Goal: Information Seeking & Learning: Learn about a topic

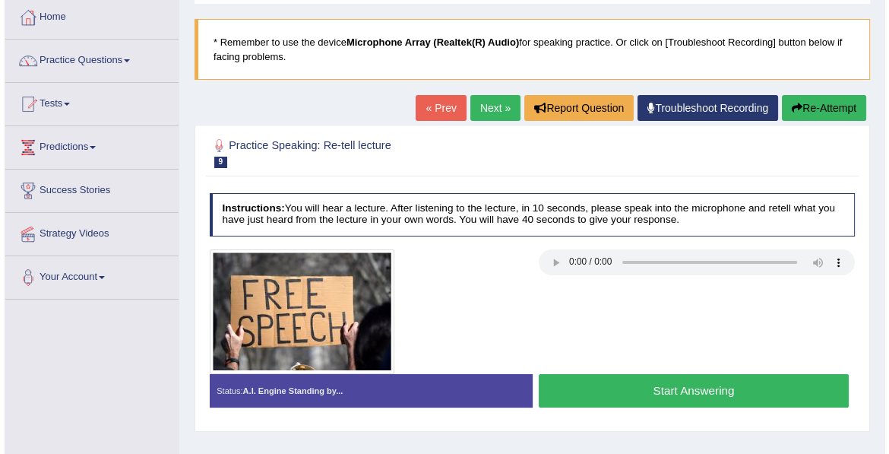
scroll to position [78, 0]
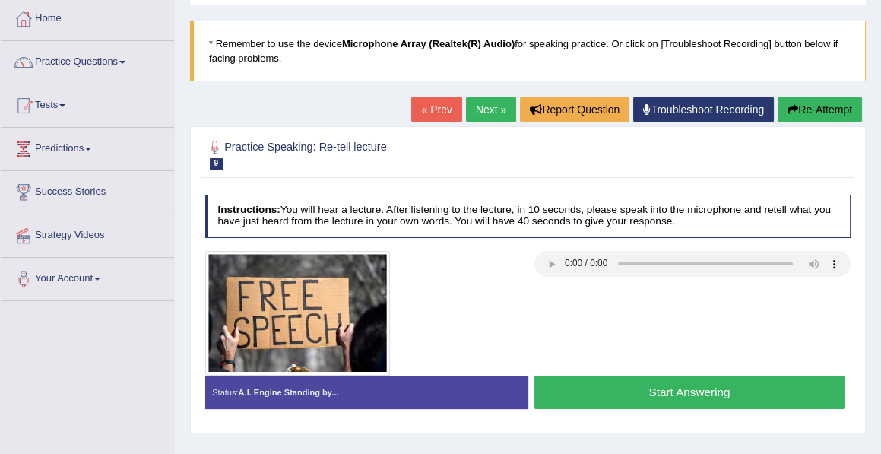
click at [680, 388] on button "Start Answering" at bounding box center [689, 391] width 310 height 33
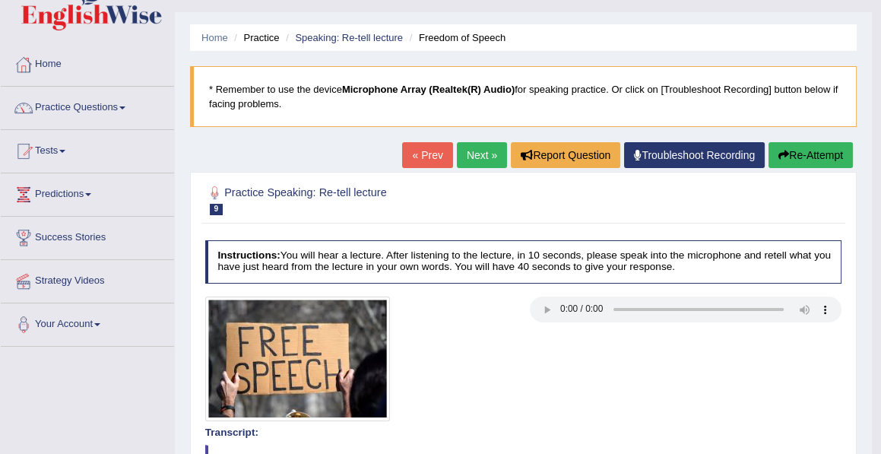
scroll to position [28, 0]
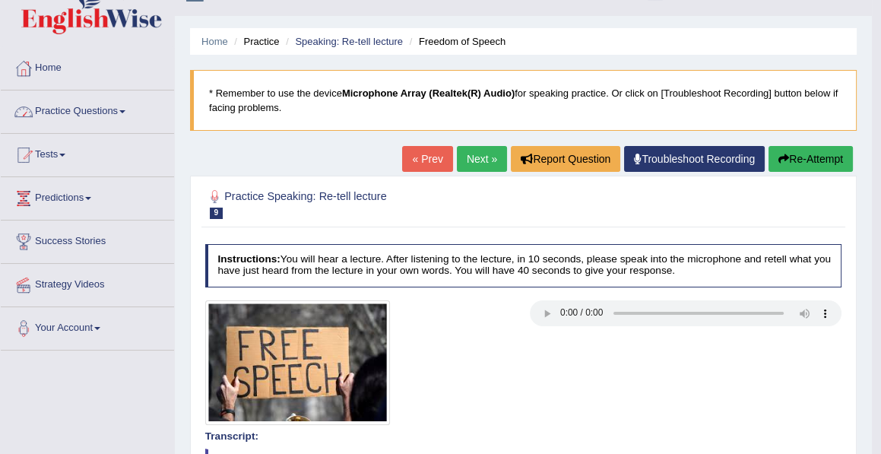
click at [71, 104] on link "Practice Questions" at bounding box center [87, 109] width 173 height 38
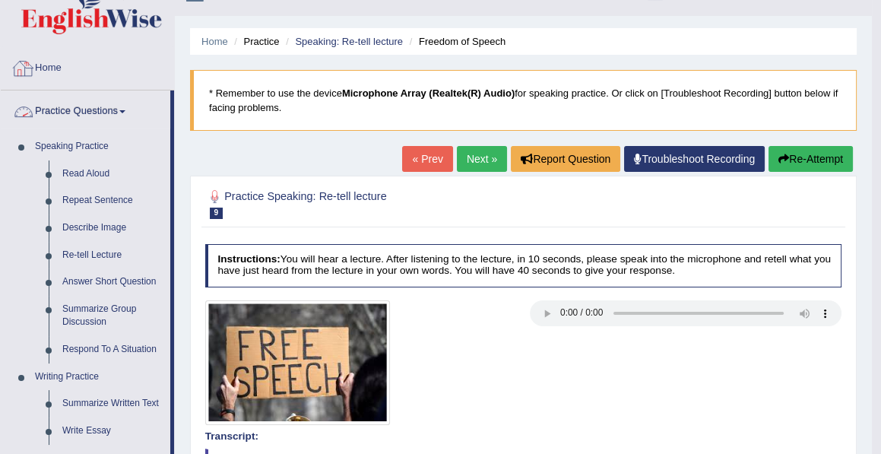
click at [53, 63] on link "Home" at bounding box center [87, 66] width 173 height 38
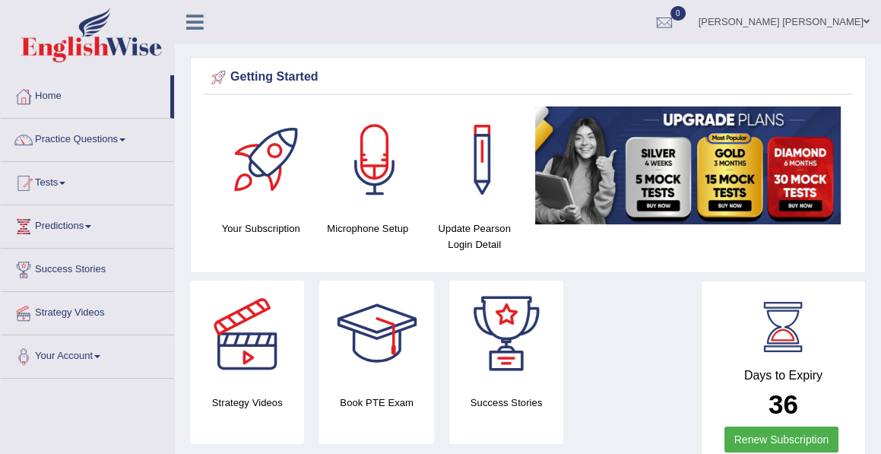
click at [821, 25] on link "[PERSON_NAME] [PERSON_NAME]" at bounding box center [784, 20] width 194 height 40
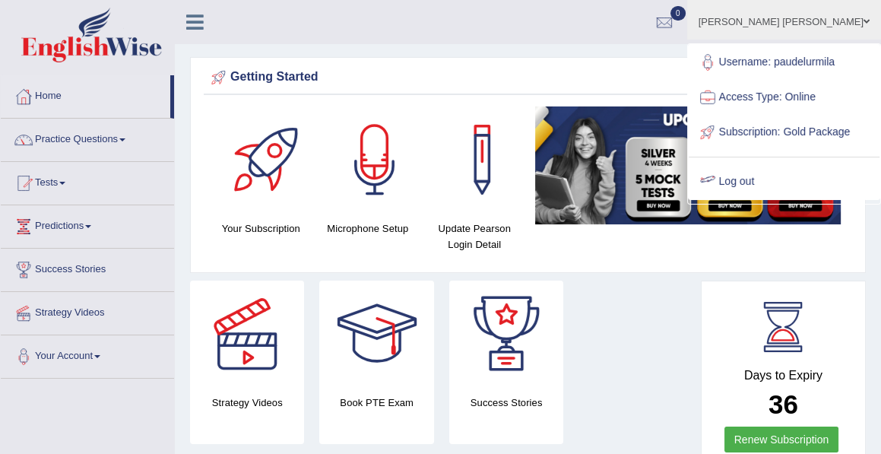
click at [620, 296] on div "Strategy Videos Book PTE Exam Success Stories" at bounding box center [441, 367] width 518 height 175
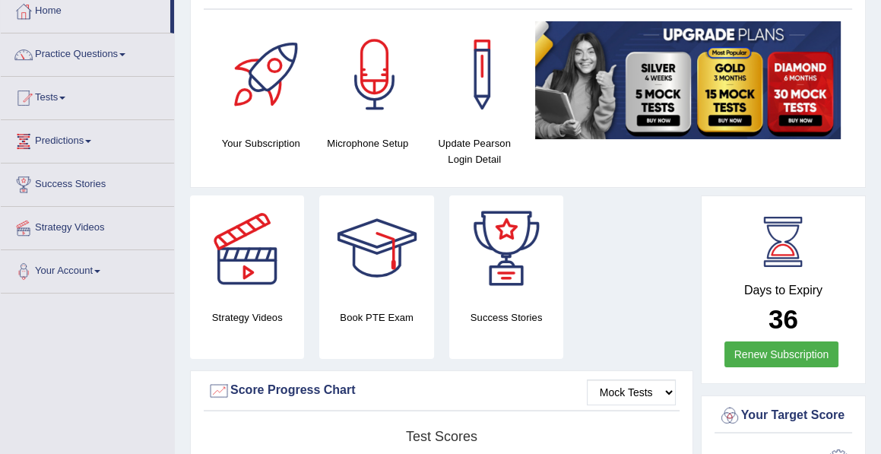
scroll to position [84, 0]
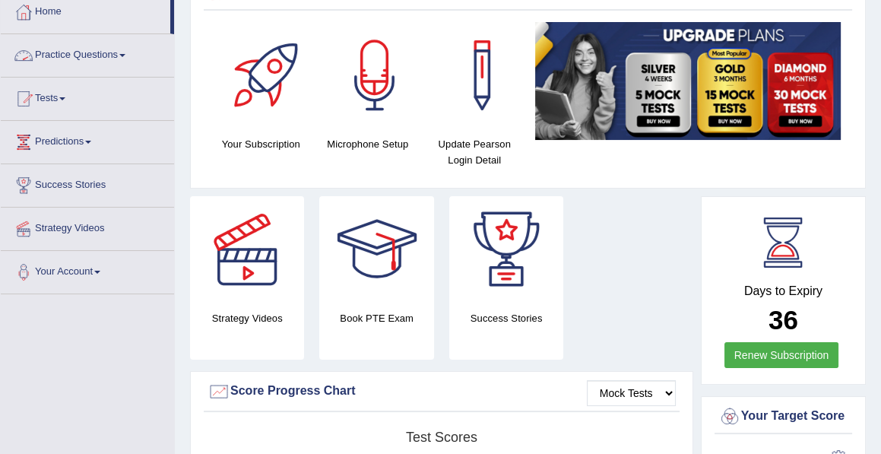
click at [88, 53] on link "Practice Questions" at bounding box center [87, 53] width 173 height 38
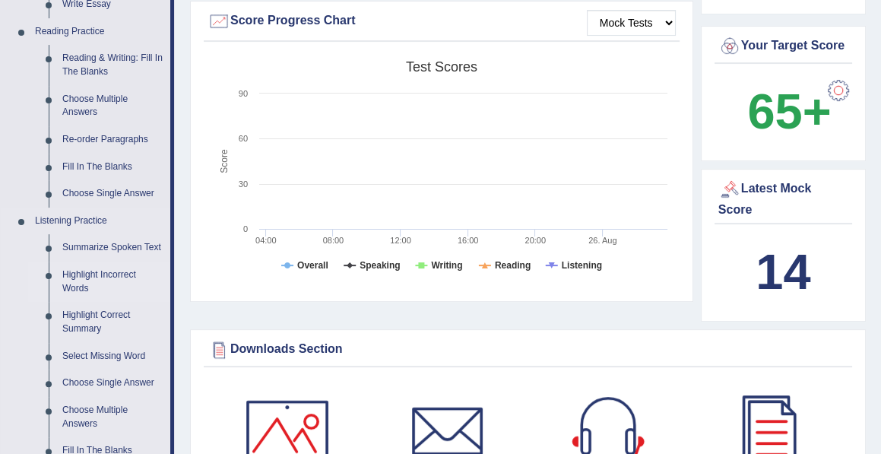
scroll to position [457, 0]
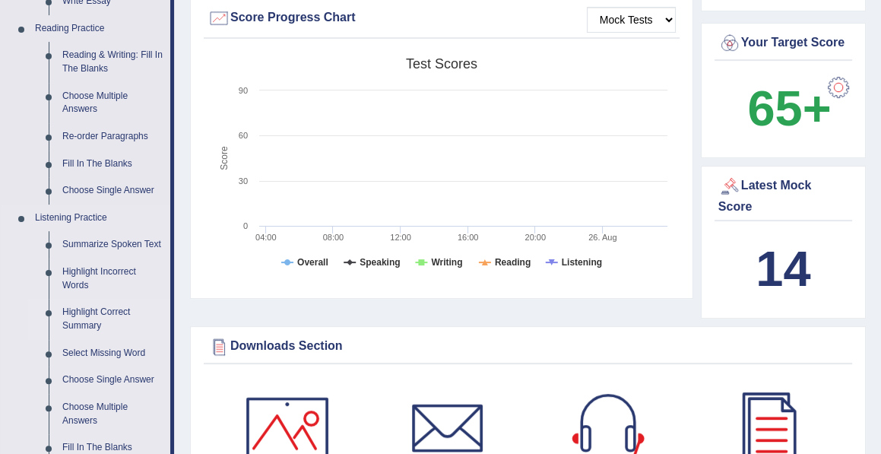
click at [89, 312] on link "Highlight Correct Summary" at bounding box center [112, 319] width 115 height 40
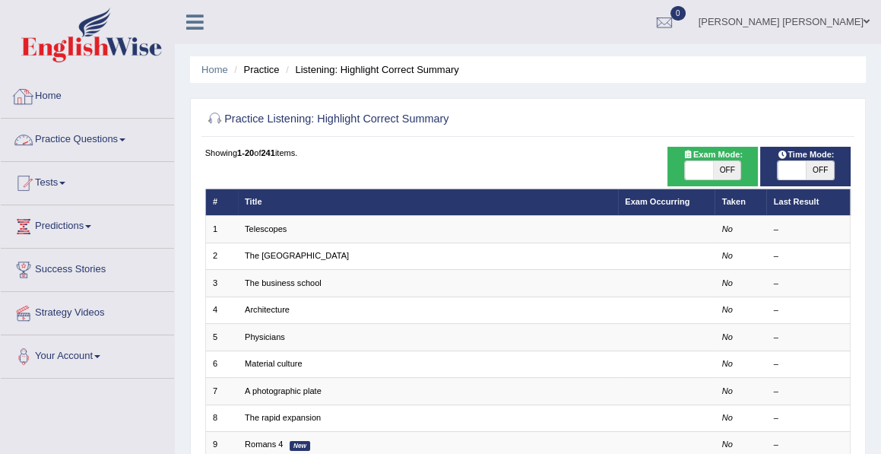
click at [101, 138] on link "Practice Questions" at bounding box center [87, 138] width 173 height 38
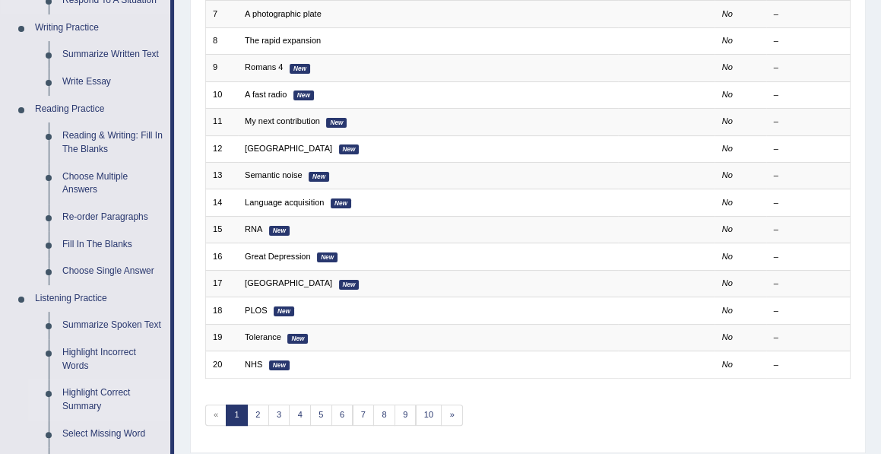
scroll to position [365, 0]
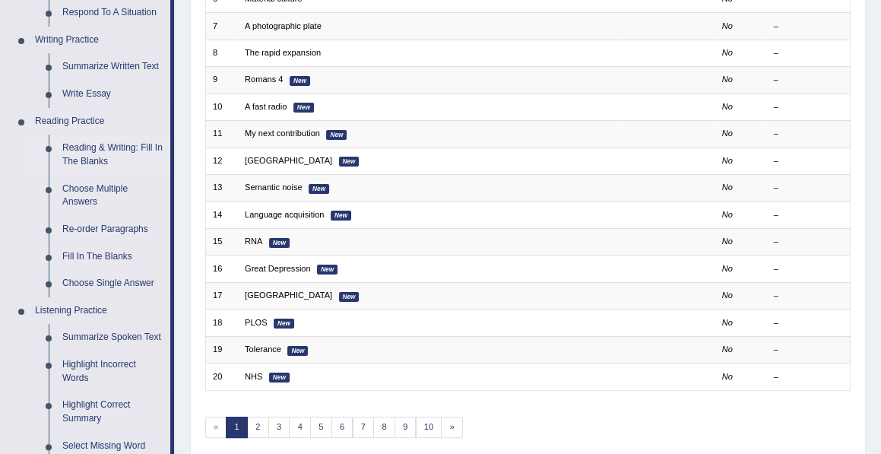
click at [100, 147] on link "Reading & Writing: Fill In The Blanks" at bounding box center [112, 155] width 115 height 40
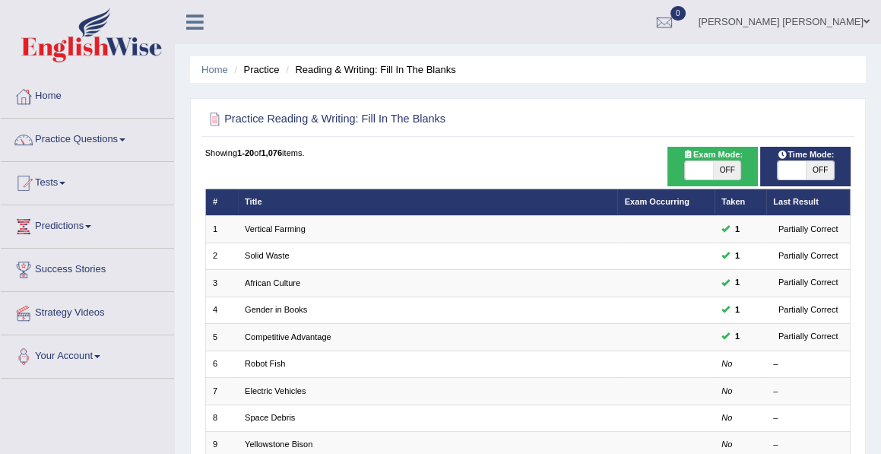
scroll to position [59, 0]
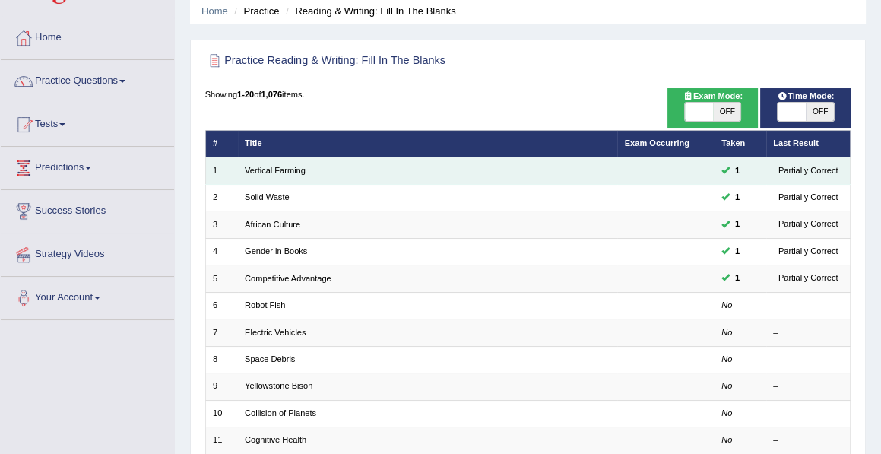
click at [311, 171] on td "Vertical Farming" at bounding box center [428, 170] width 380 height 27
click at [292, 170] on link "Vertical Farming" at bounding box center [275, 170] width 61 height 9
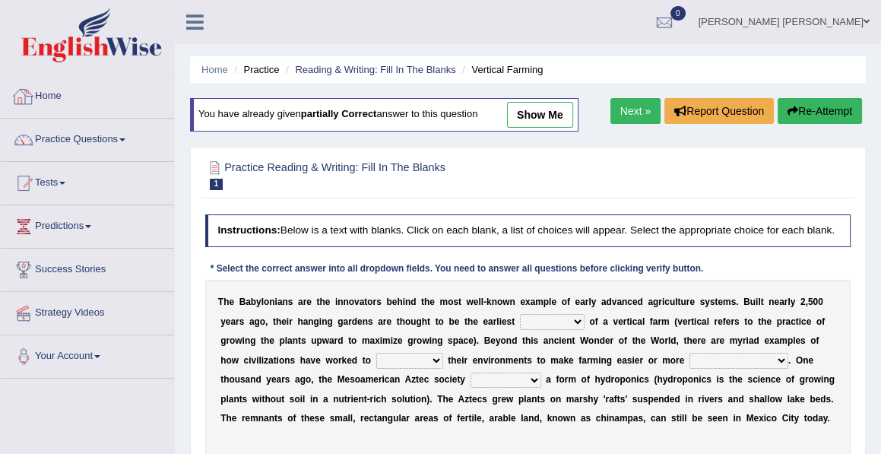
click at [52, 93] on link "Home" at bounding box center [87, 94] width 173 height 38
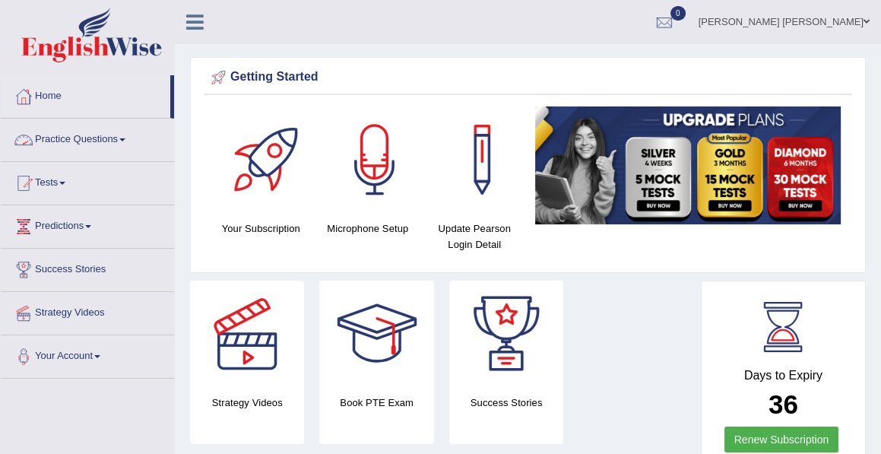
click at [101, 143] on link "Practice Questions" at bounding box center [87, 138] width 173 height 38
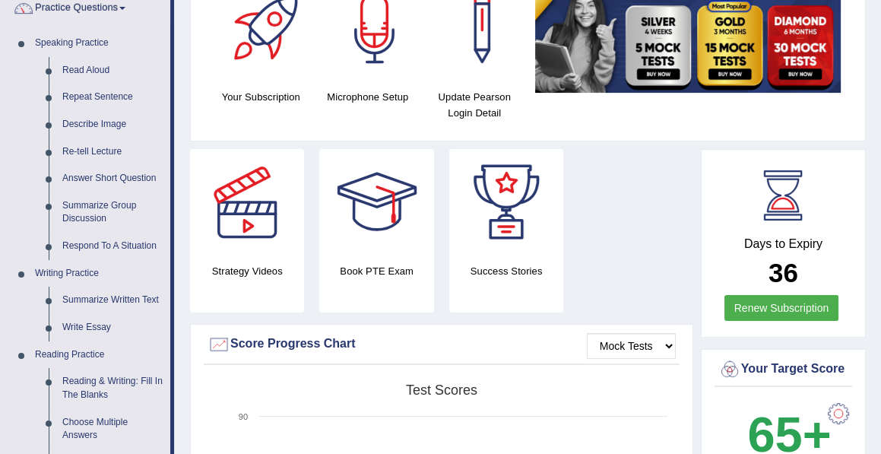
scroll to position [137, 0]
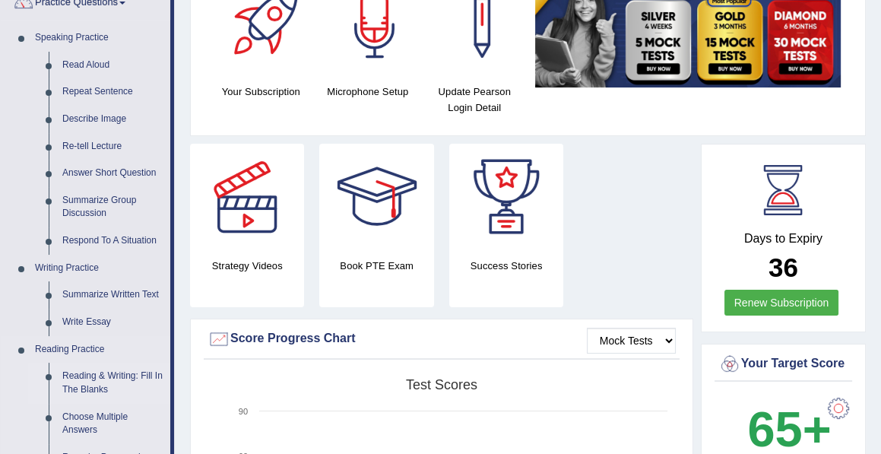
click at [93, 380] on link "Reading & Writing: Fill In The Blanks" at bounding box center [112, 382] width 115 height 40
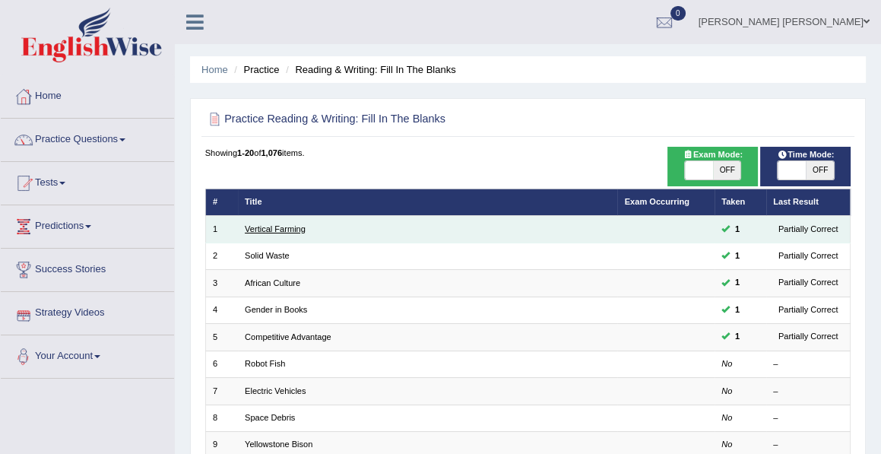
click at [277, 228] on link "Vertical Farming" at bounding box center [275, 228] width 61 height 9
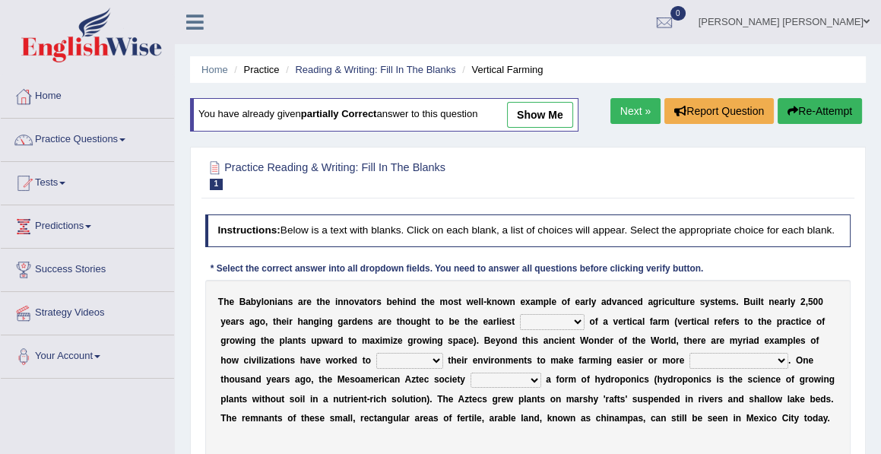
click at [533, 115] on link "show me" at bounding box center [540, 115] width 66 height 26
select select "protocol"
select select "respect"
select select "productive"
select select "engineered"
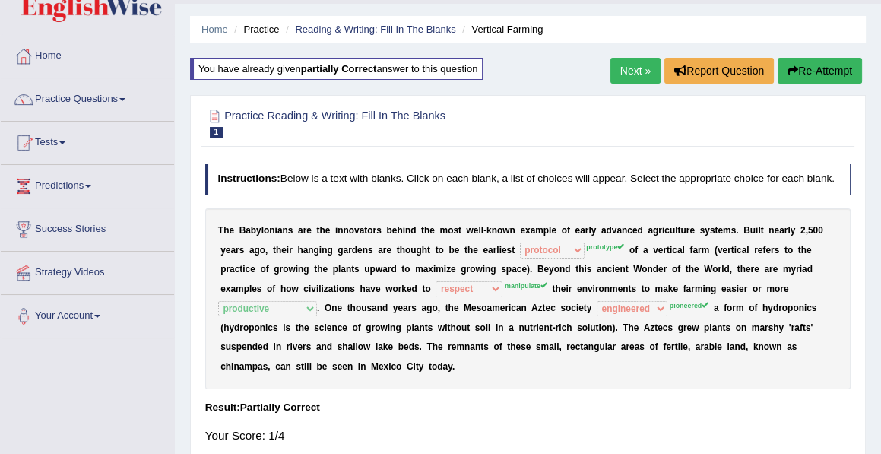
scroll to position [36, 0]
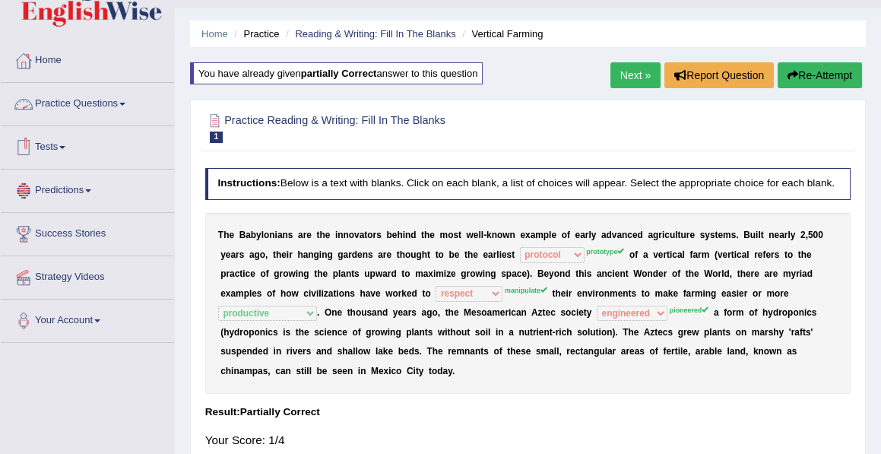
click at [95, 105] on link "Practice Questions" at bounding box center [87, 102] width 173 height 38
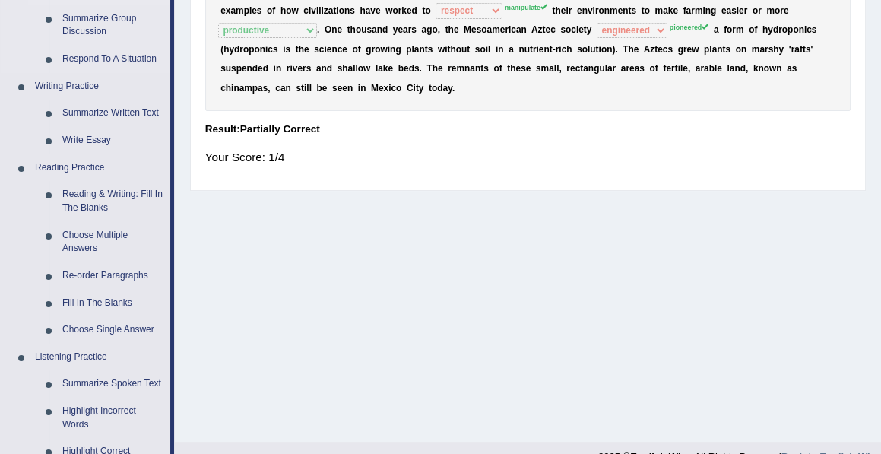
scroll to position [319, 0]
click at [79, 236] on link "Choose Multiple Answers" at bounding box center [112, 241] width 115 height 40
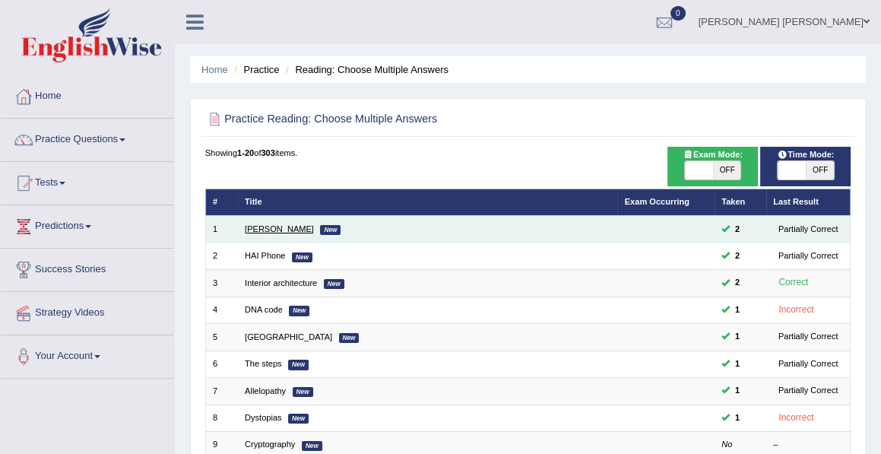
click at [267, 229] on link "[PERSON_NAME]" at bounding box center [279, 228] width 69 height 9
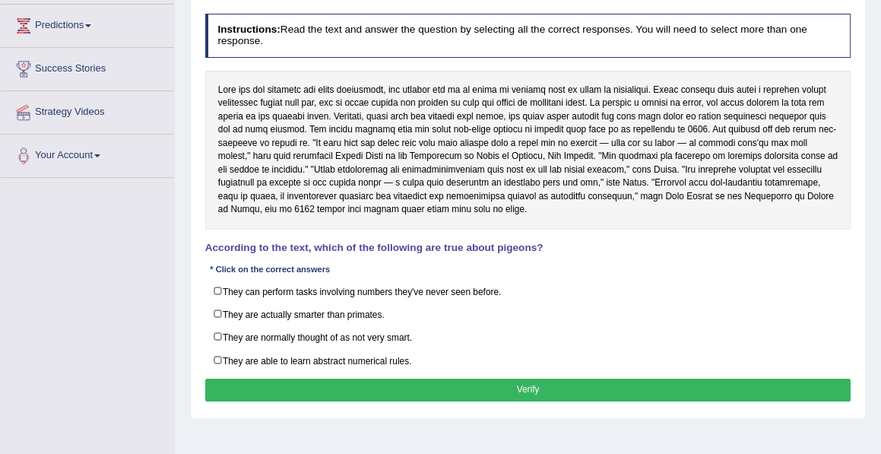
scroll to position [201, 0]
click at [479, 9] on div "Instructions: Read the text and answer the question by selecting all the correc…" at bounding box center [527, 210] width 652 height 404
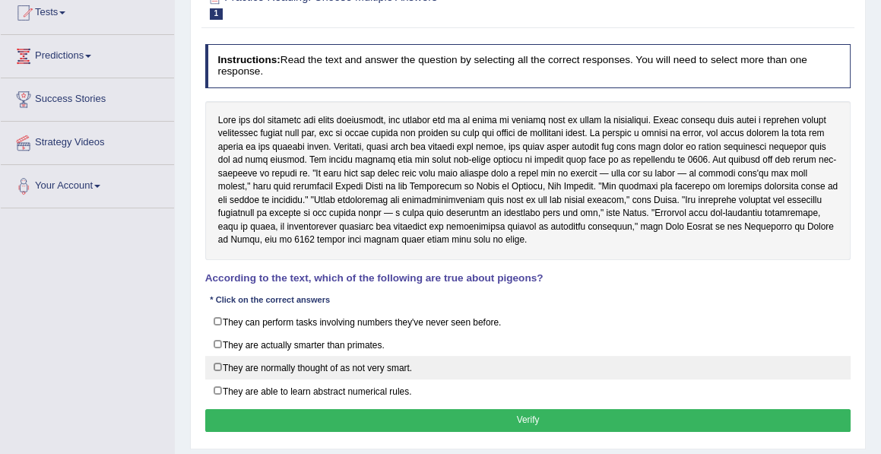
scroll to position [166, 0]
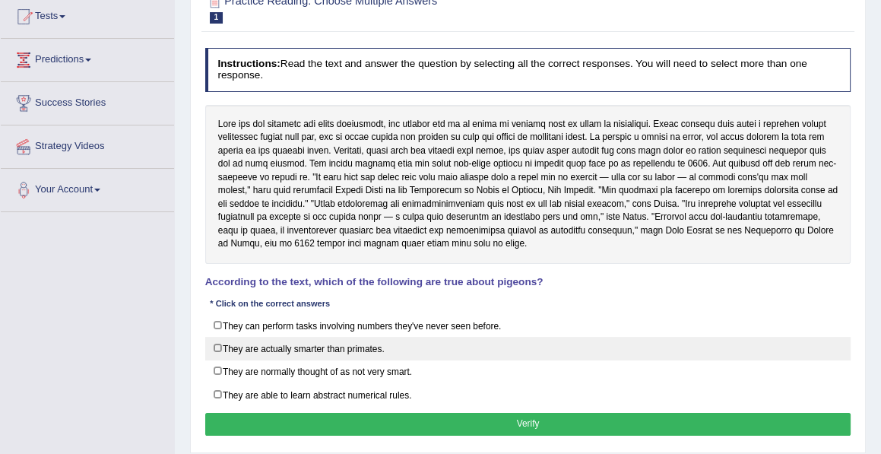
click at [213, 344] on label "They are actually smarter than primates." at bounding box center [528, 349] width 646 height 24
checkbox input "true"
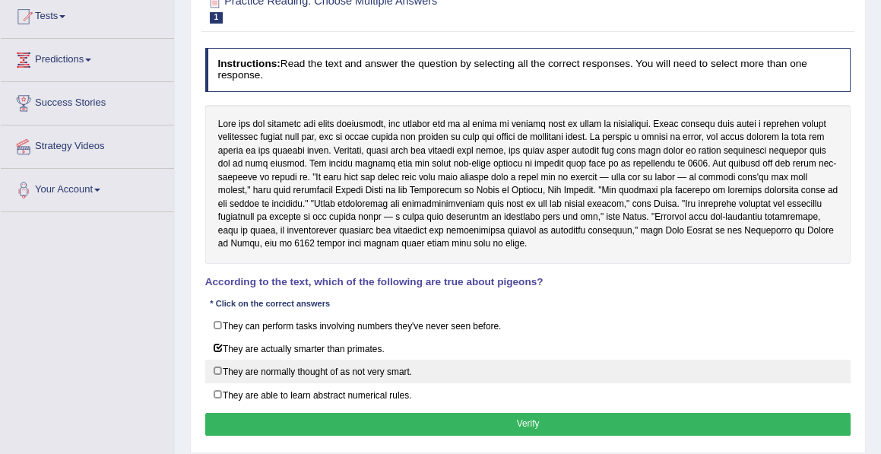
click at [216, 364] on label "They are normally thought of as not very smart." at bounding box center [528, 371] width 646 height 24
checkbox input "true"
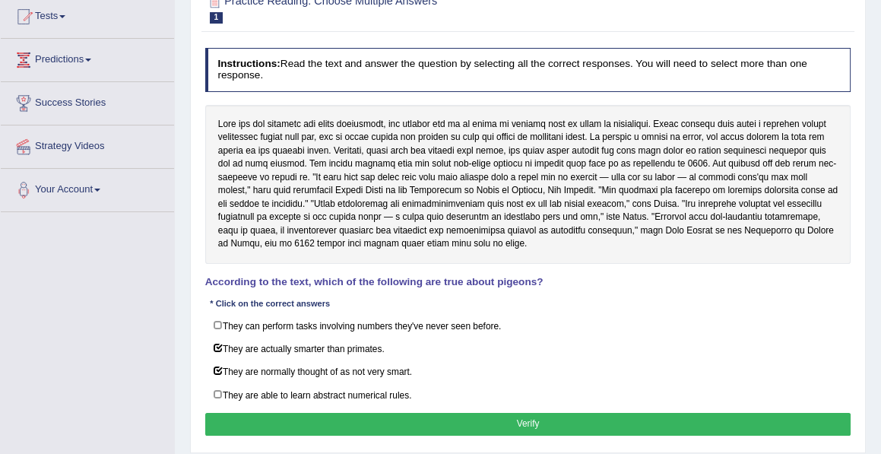
click at [521, 414] on button "Verify" at bounding box center [528, 424] width 646 height 22
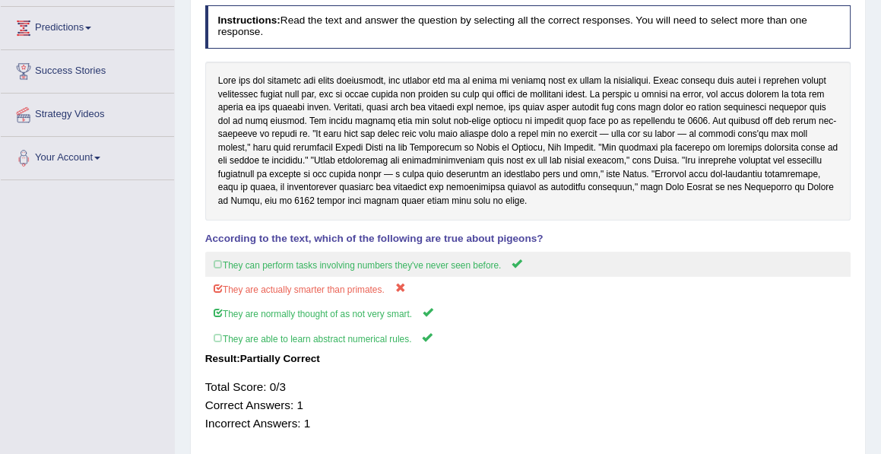
scroll to position [200, 0]
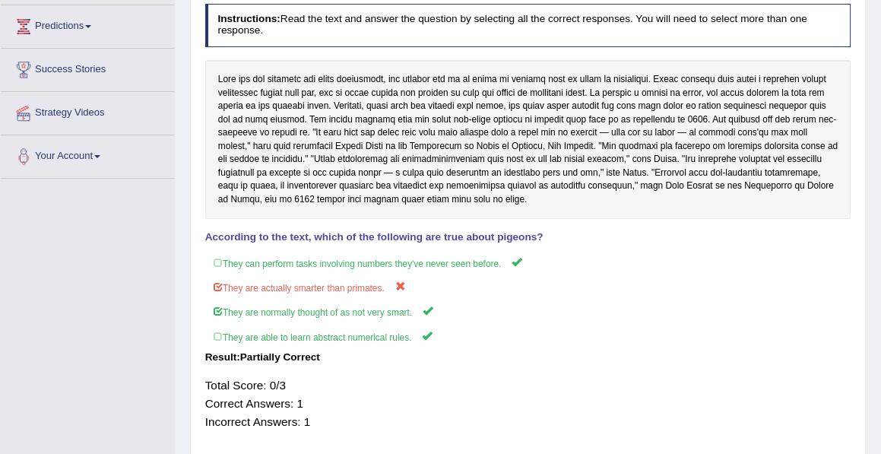
click at [466, 72] on div at bounding box center [528, 139] width 646 height 159
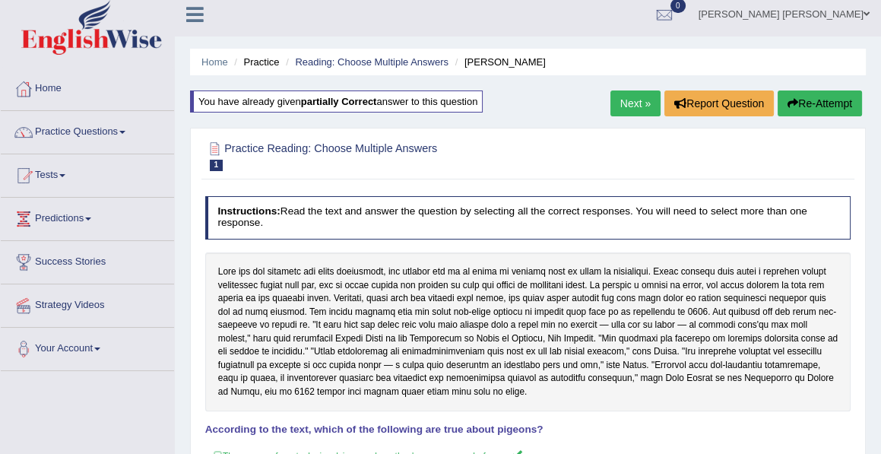
scroll to position [0, 0]
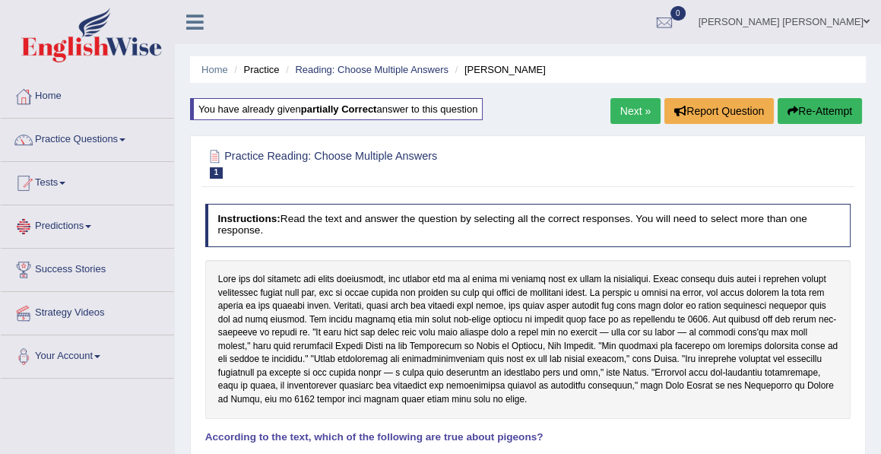
click at [128, 207] on link "Predictions" at bounding box center [87, 224] width 173 height 38
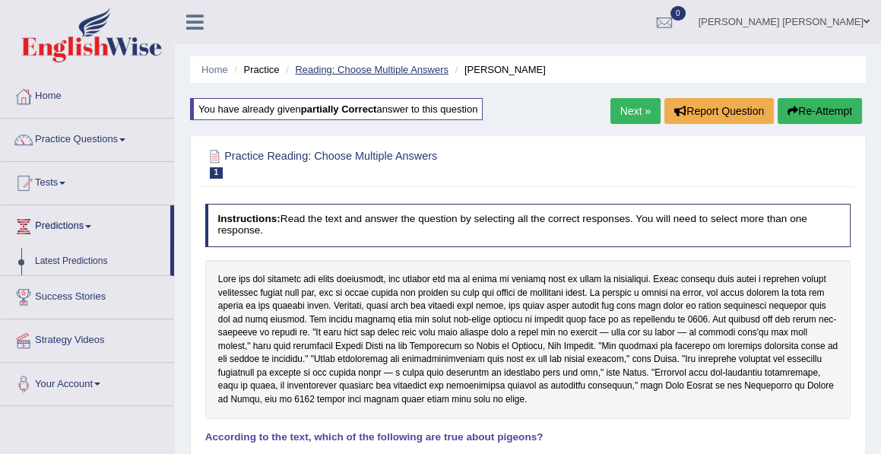
click at [376, 68] on link "Reading: Choose Multiple Answers" at bounding box center [372, 69] width 154 height 11
click at [376, 65] on link "Reading: Choose Multiple Answers" at bounding box center [372, 69] width 154 height 11
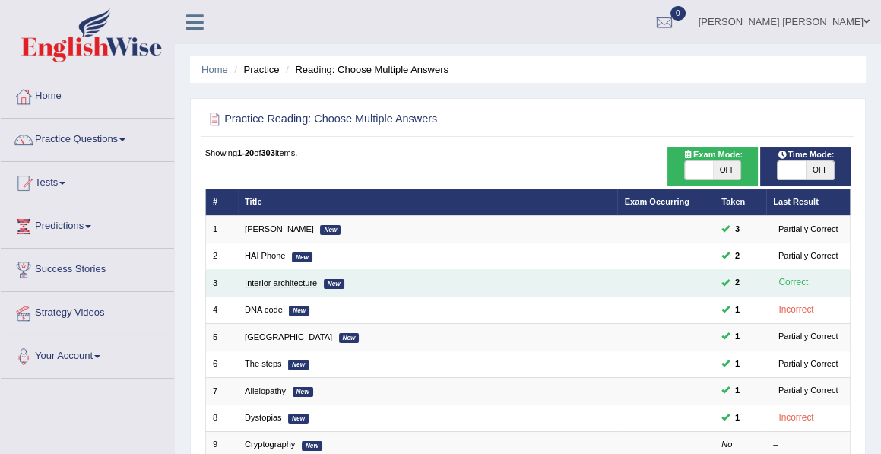
click at [283, 278] on link "Interior architecture" at bounding box center [281, 282] width 72 height 9
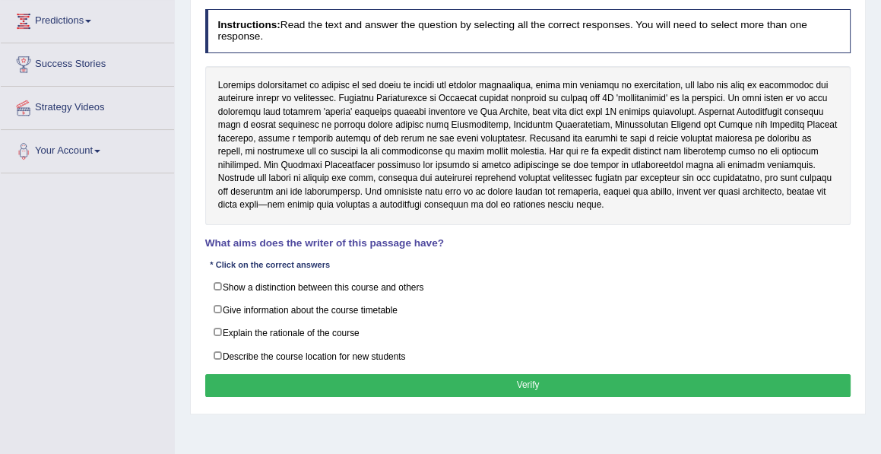
scroll to position [243, 0]
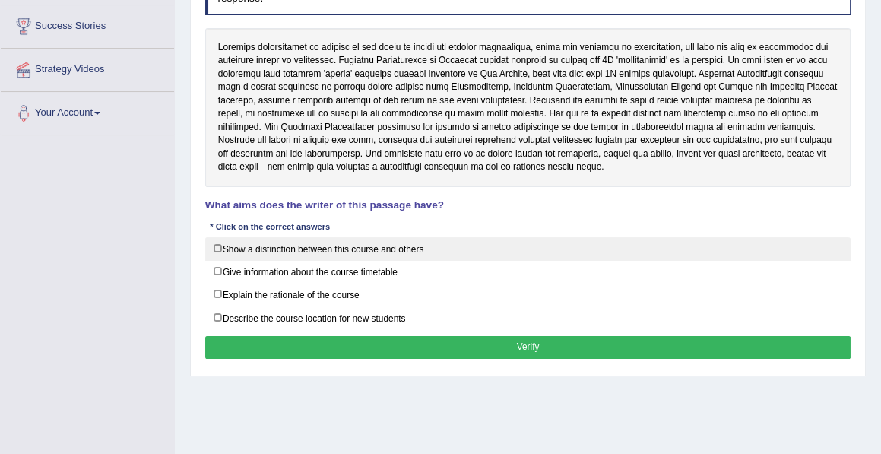
click at [442, 243] on label "Show a distinction between this course and others" at bounding box center [528, 249] width 646 height 24
drag, startPoint x: 216, startPoint y: 239, endPoint x: 282, endPoint y: 232, distance: 66.5
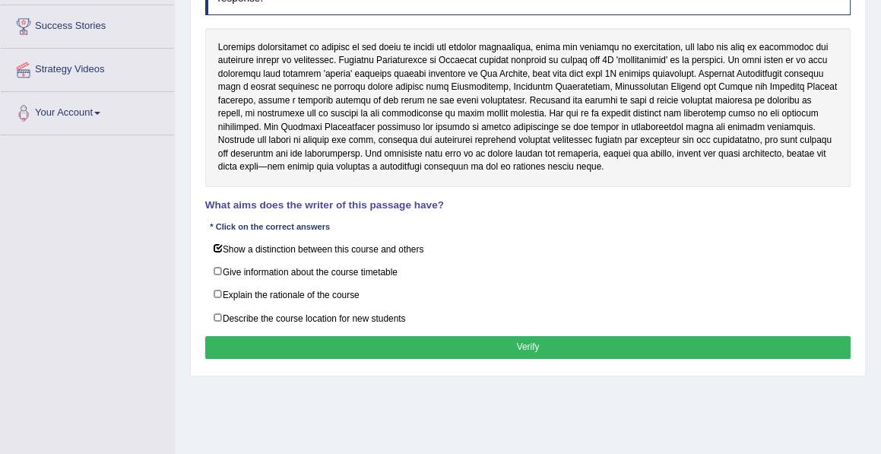
click at [216, 240] on label "Show a distinction between this course and others" at bounding box center [528, 249] width 646 height 24
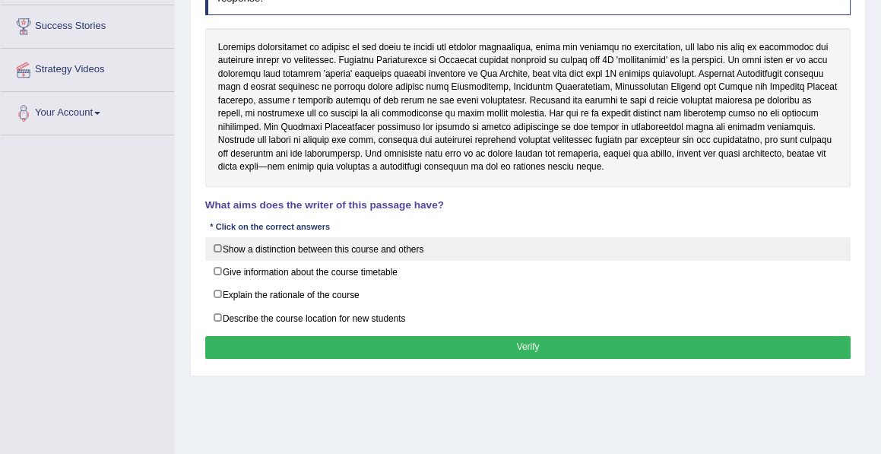
click at [439, 255] on label "Show a distinction between this course and others" at bounding box center [528, 249] width 646 height 24
checkbox input "true"
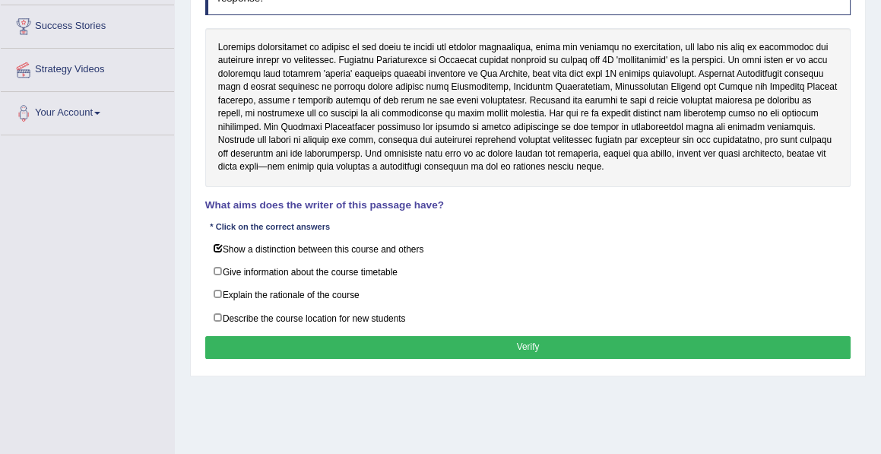
scroll to position [0, 0]
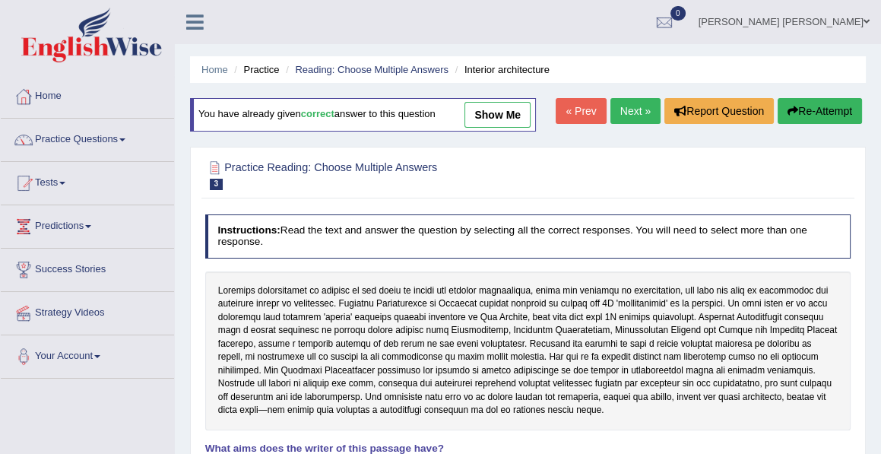
click at [150, 232] on link "Predictions" at bounding box center [87, 224] width 173 height 38
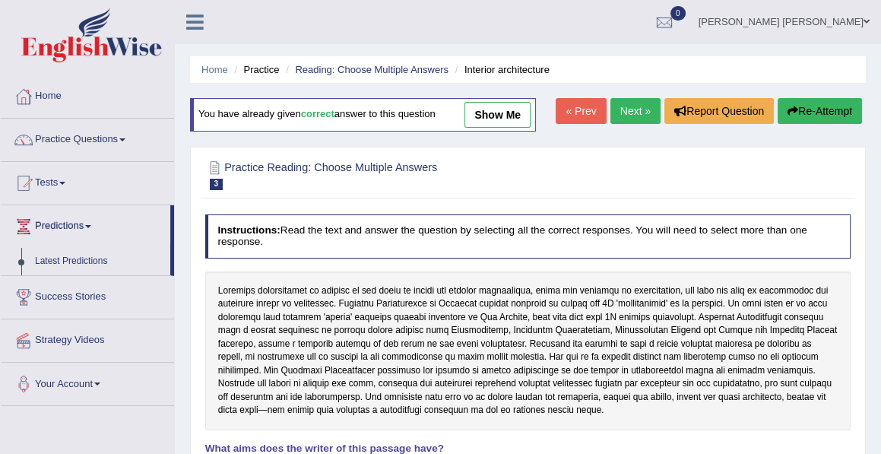
click at [149, 232] on link "Predictions" at bounding box center [85, 224] width 169 height 38
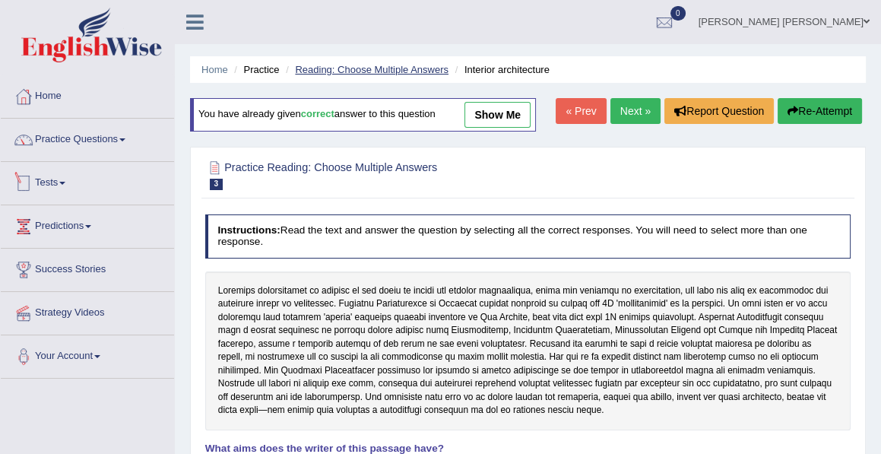
click at [382, 68] on link "Reading: Choose Multiple Answers" at bounding box center [372, 69] width 154 height 11
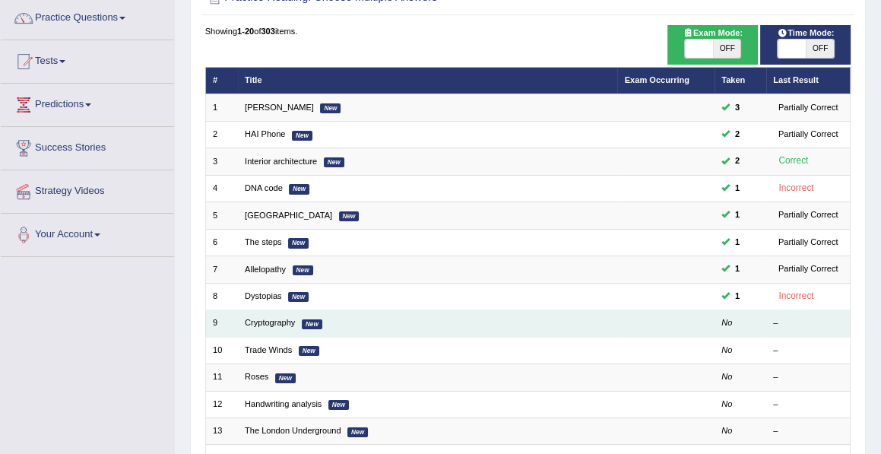
scroll to position [182, 0]
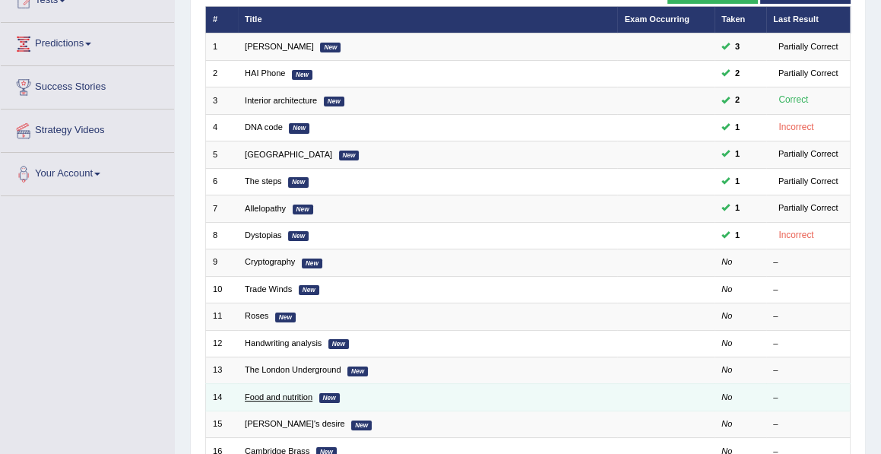
click at [298, 392] on link "Food and nutrition" at bounding box center [279, 396] width 68 height 9
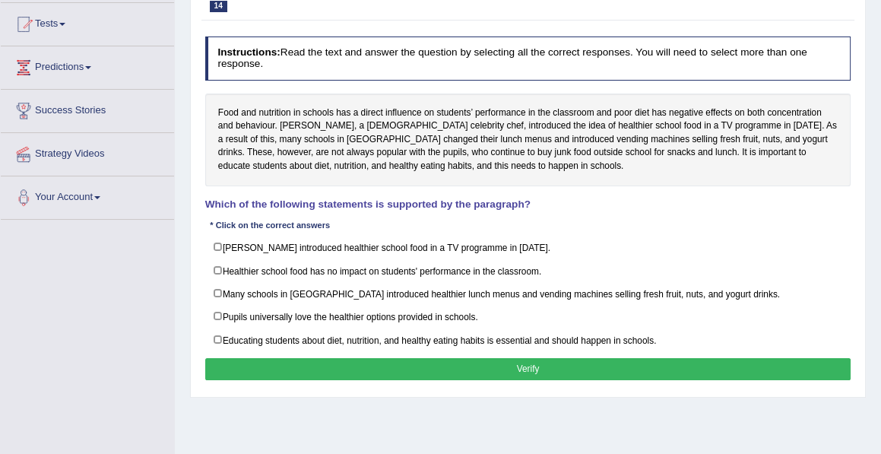
scroll to position [182, 0]
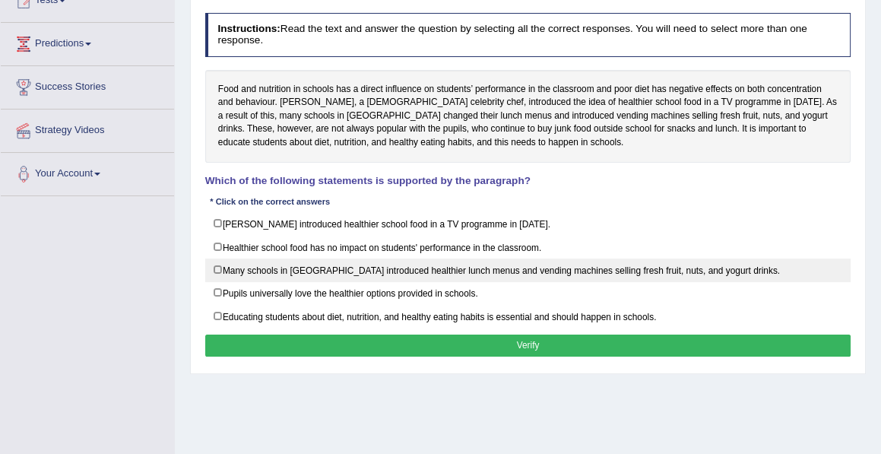
click at [208, 267] on label "Many schools in England introduced healthier lunch menus and vending machines s…" at bounding box center [528, 270] width 646 height 24
checkbox input "true"
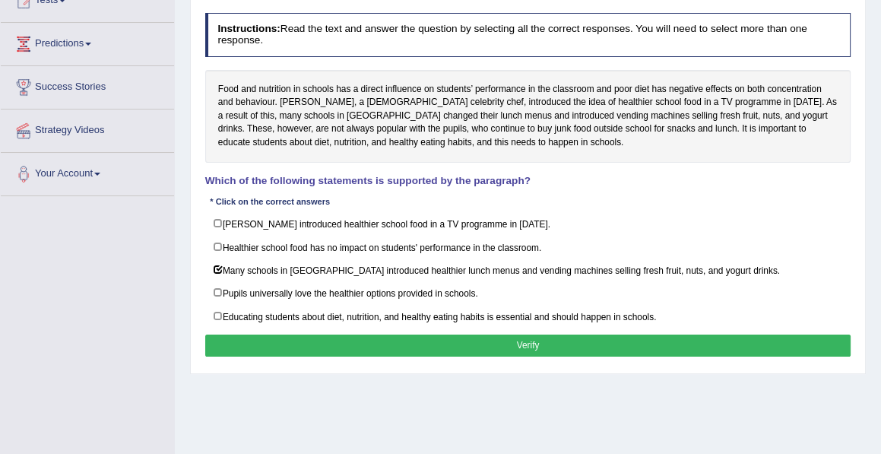
click at [336, 334] on button "Verify" at bounding box center [528, 345] width 646 height 22
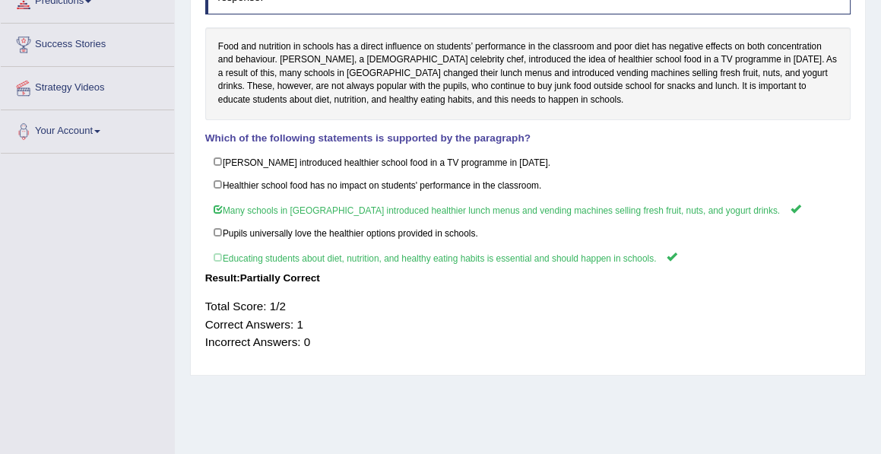
scroll to position [226, 0]
click at [97, 275] on div "Toggle navigation Home Practice Questions Speaking Practice Read Aloud Repeat S…" at bounding box center [440, 169] width 881 height 790
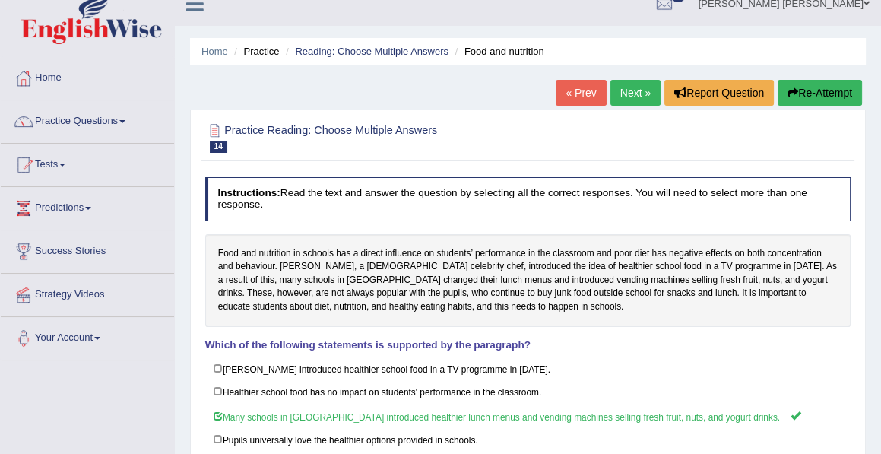
scroll to position [0, 0]
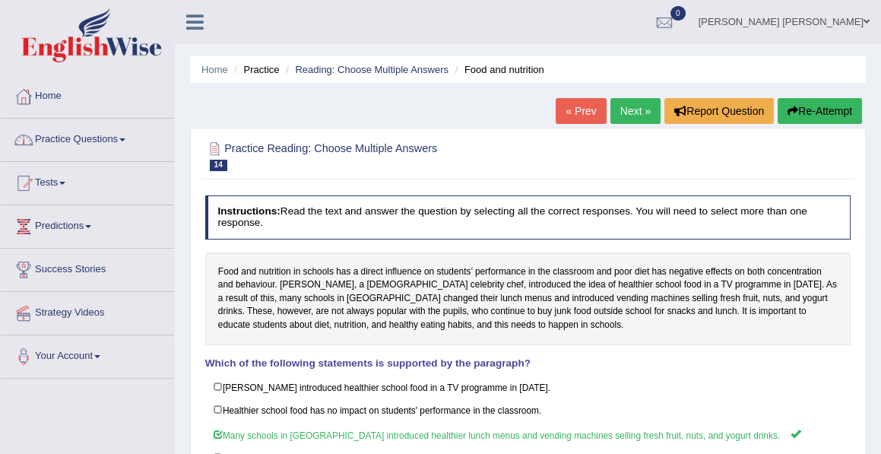
drag, startPoint x: 120, startPoint y: 131, endPoint x: 109, endPoint y: 136, distance: 11.9
click at [120, 131] on link "Practice Questions" at bounding box center [87, 138] width 173 height 38
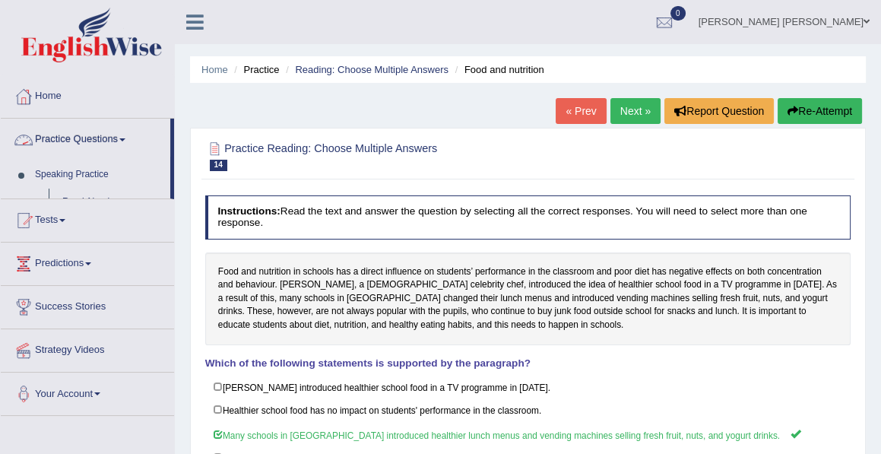
click at [109, 136] on link "Practice Questions" at bounding box center [85, 138] width 169 height 38
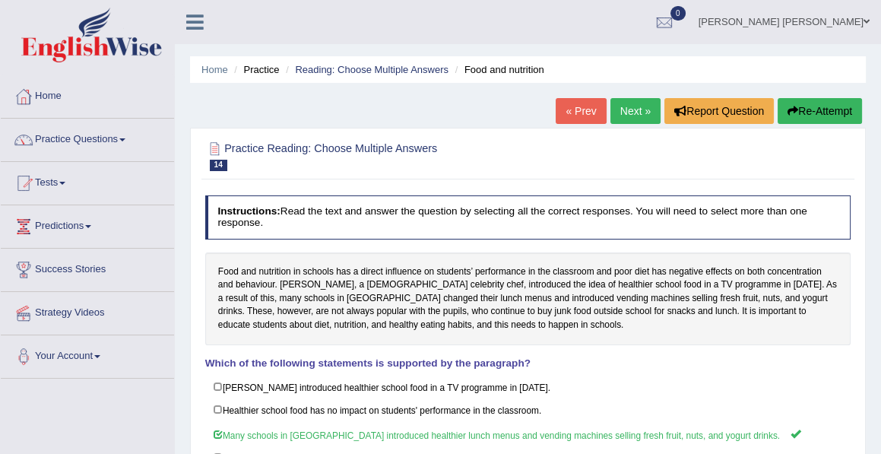
click at [90, 138] on link "Practice Questions" at bounding box center [87, 138] width 173 height 38
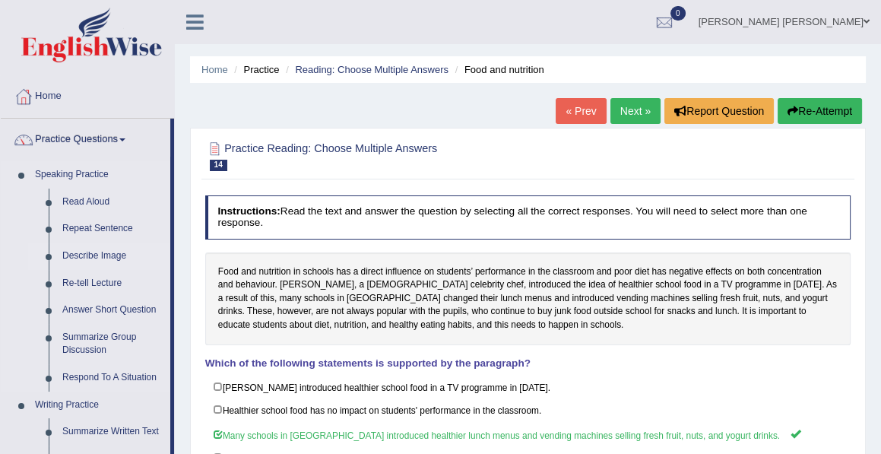
click at [93, 252] on link "Describe Image" at bounding box center [112, 255] width 115 height 27
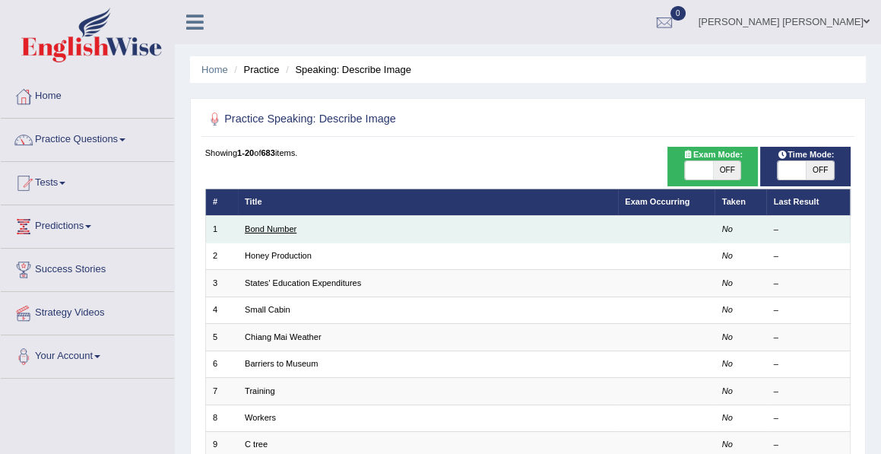
click at [278, 226] on link "Bond Number" at bounding box center [271, 228] width 52 height 9
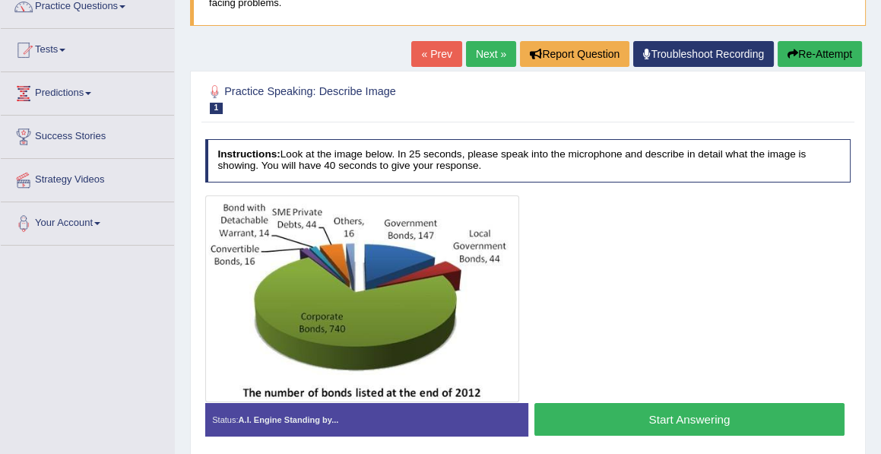
scroll to position [132, 0]
